Goal: Task Accomplishment & Management: Use online tool/utility

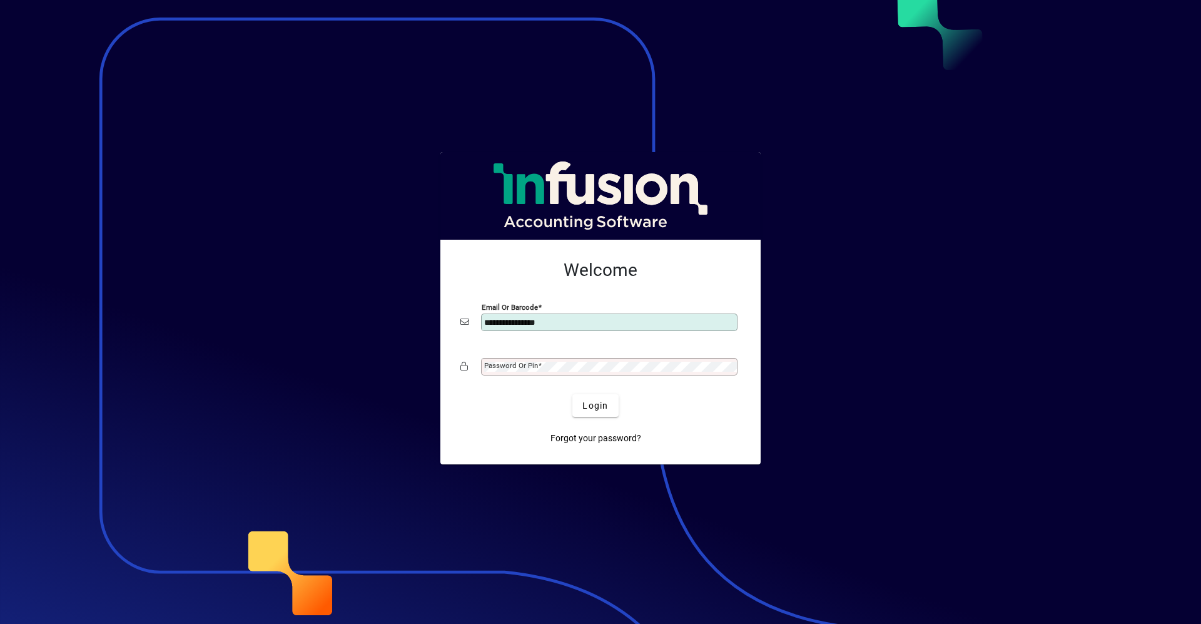
type input "**********"
click at [572, 394] on button "Login" at bounding box center [595, 405] width 46 height 23
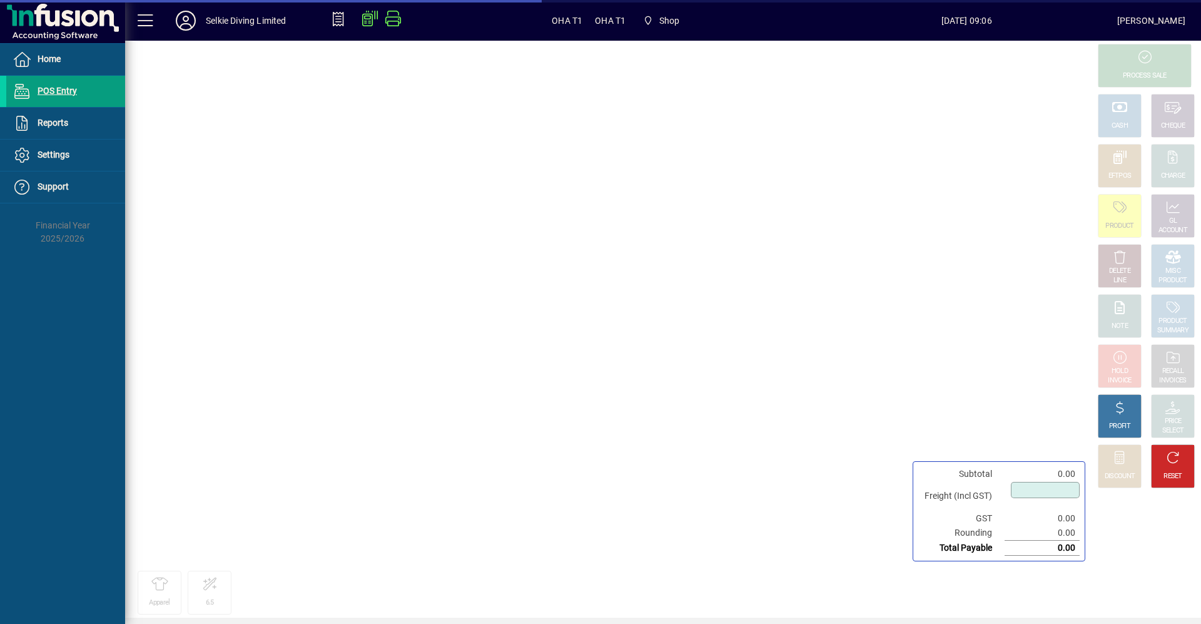
type input "****"
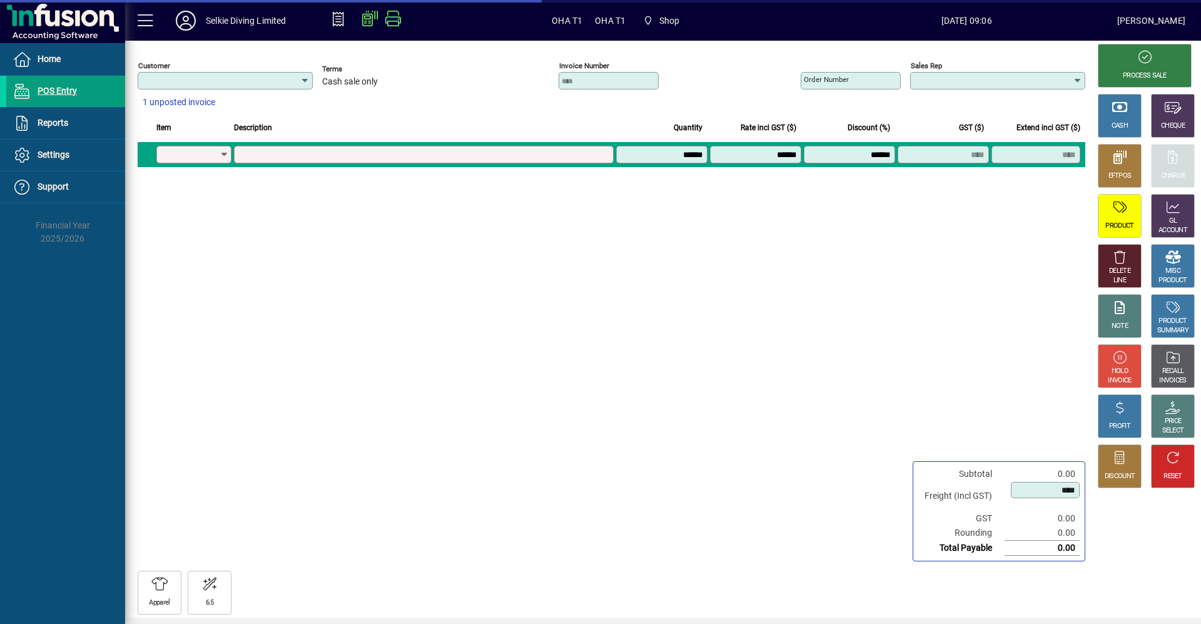
type input "**********"
